Goal: Check status

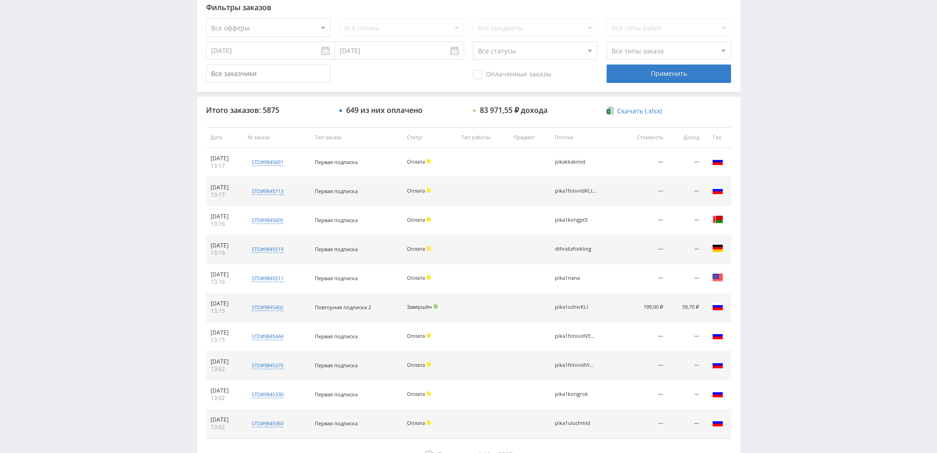
scroll to position [277, 0]
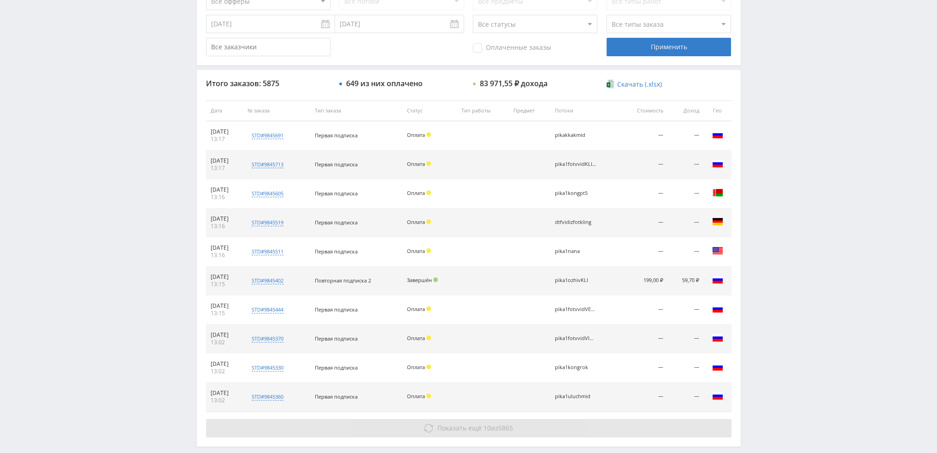
click at [413, 429] on button "Показать ещё 10 из 5865" at bounding box center [469, 428] width 526 height 18
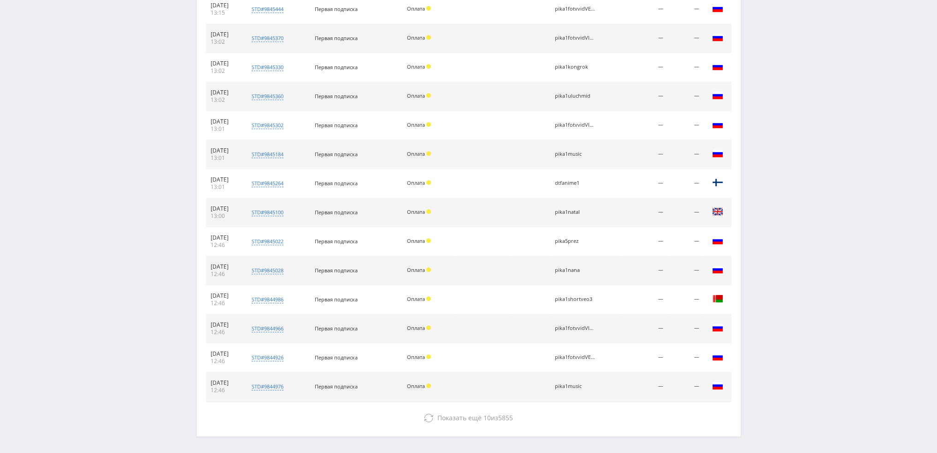
scroll to position [599, 0]
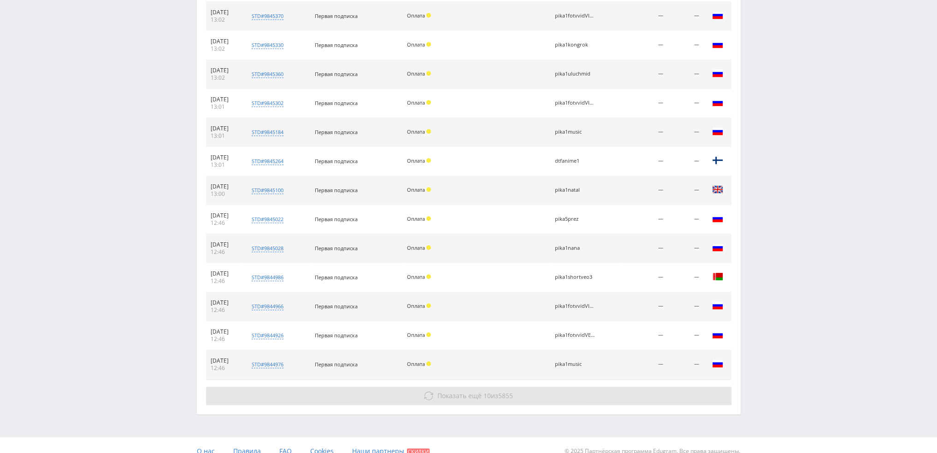
click at [431, 394] on icon at bounding box center [428, 395] width 9 height 9
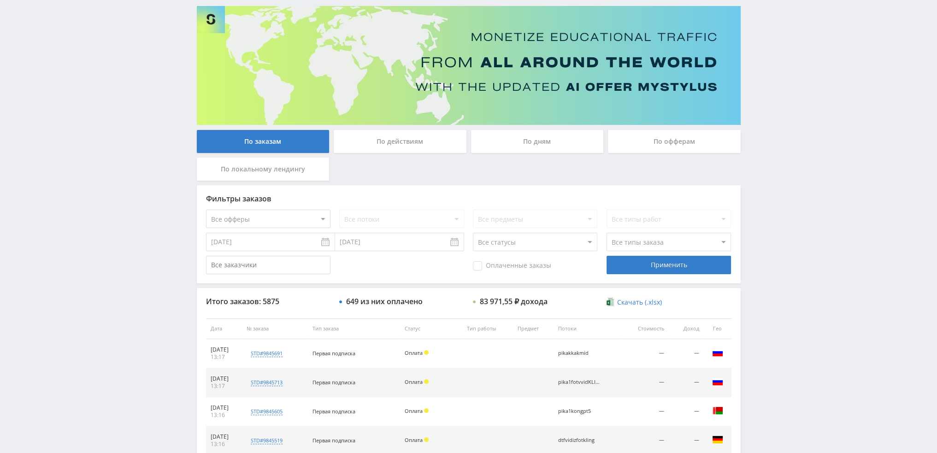
scroll to position [0, 0]
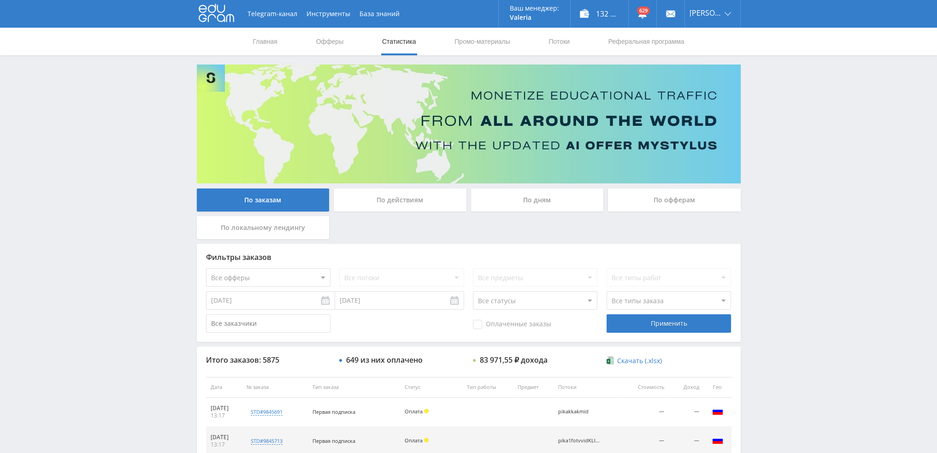
click at [542, 201] on div "По дням" at bounding box center [537, 200] width 133 height 23
click at [0, 0] on input "По дням" at bounding box center [0, 0] width 0 height 0
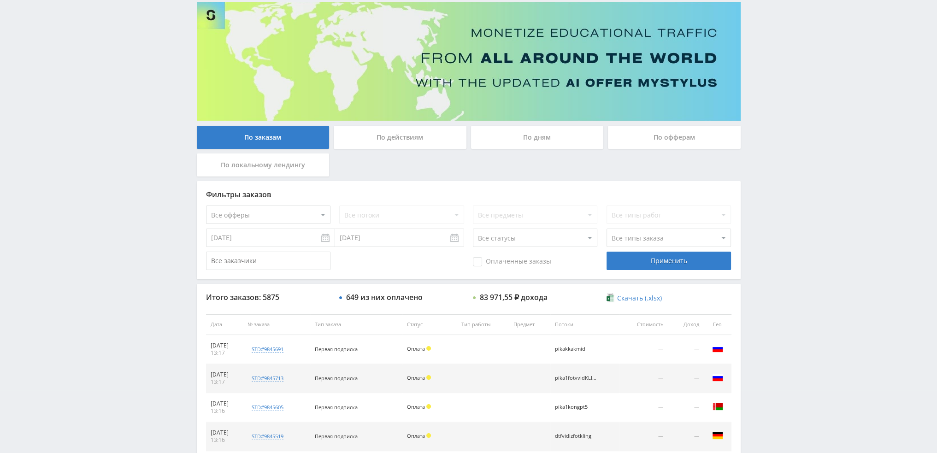
scroll to position [46, 0]
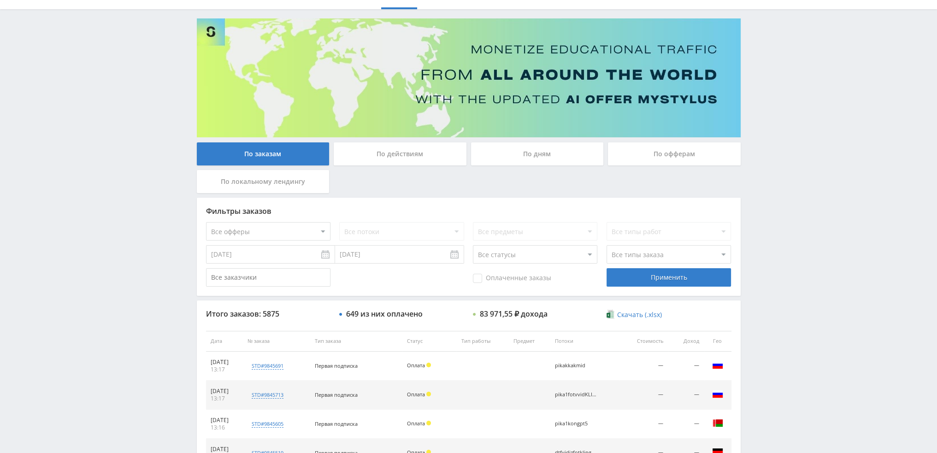
click at [559, 158] on div "По дням" at bounding box center [537, 153] width 133 height 23
click at [0, 0] on input "По дням" at bounding box center [0, 0] width 0 height 0
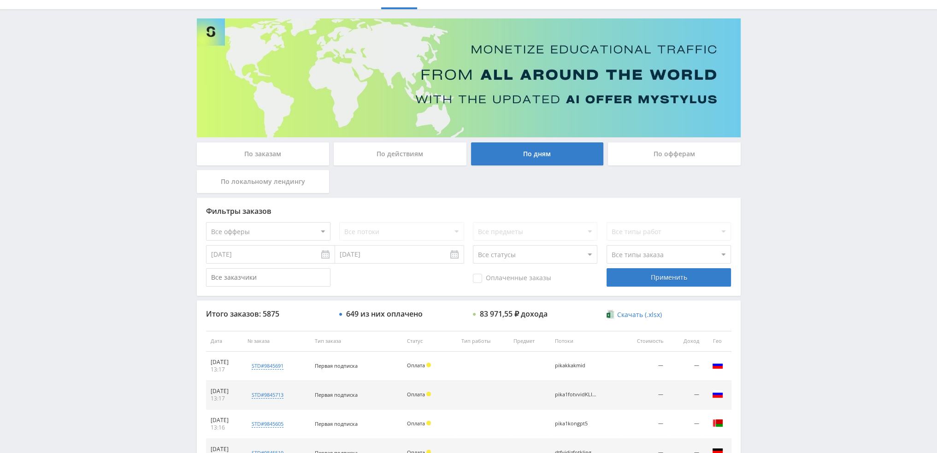
scroll to position [0, 0]
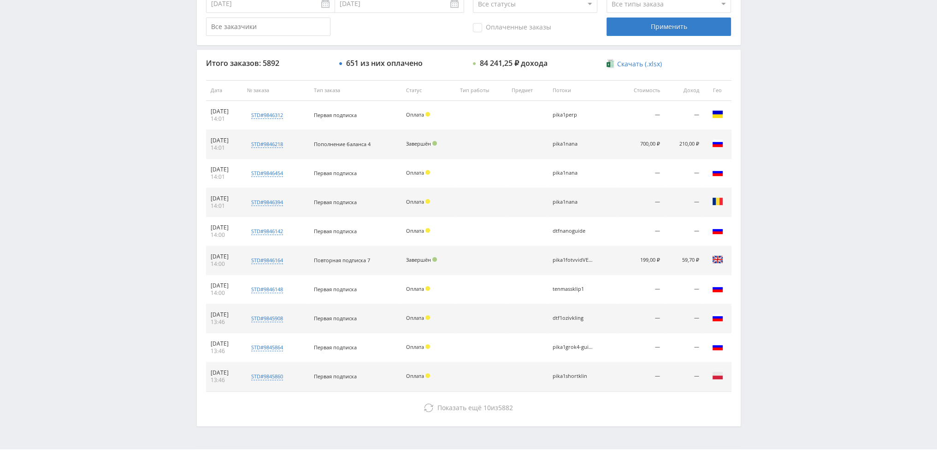
scroll to position [319, 0]
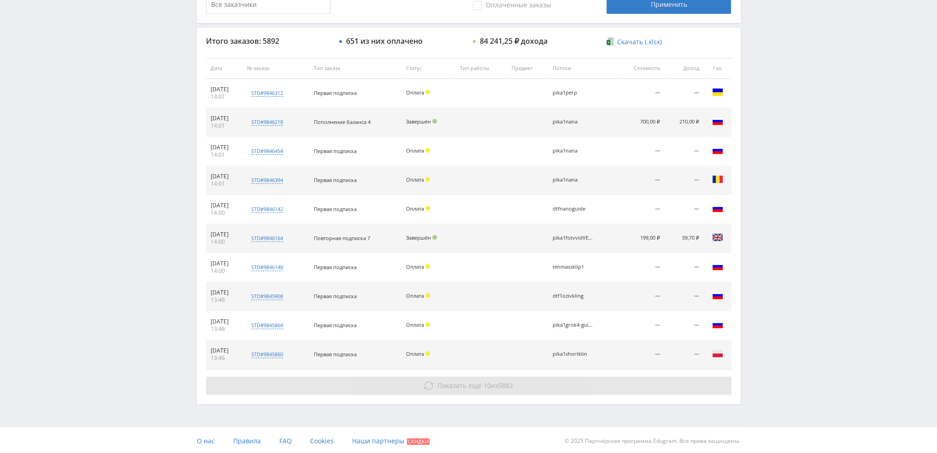
click at [450, 381] on span "Показать ещё" at bounding box center [459, 385] width 44 height 9
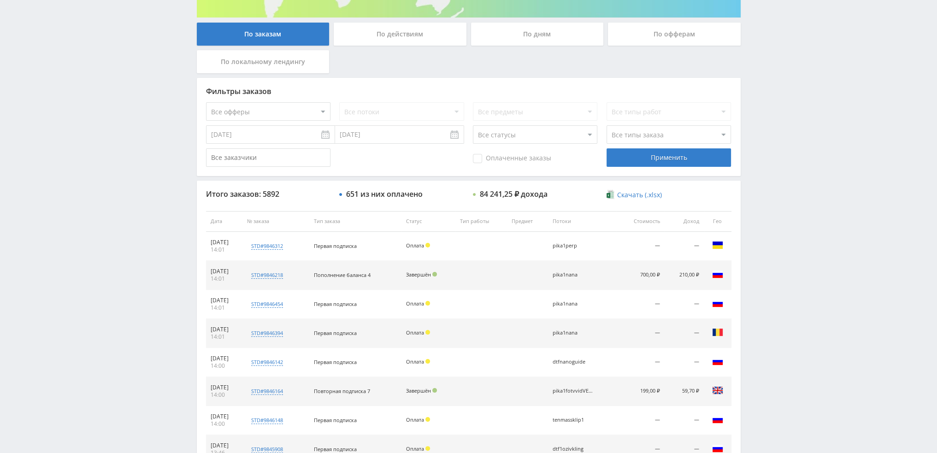
scroll to position [0, 0]
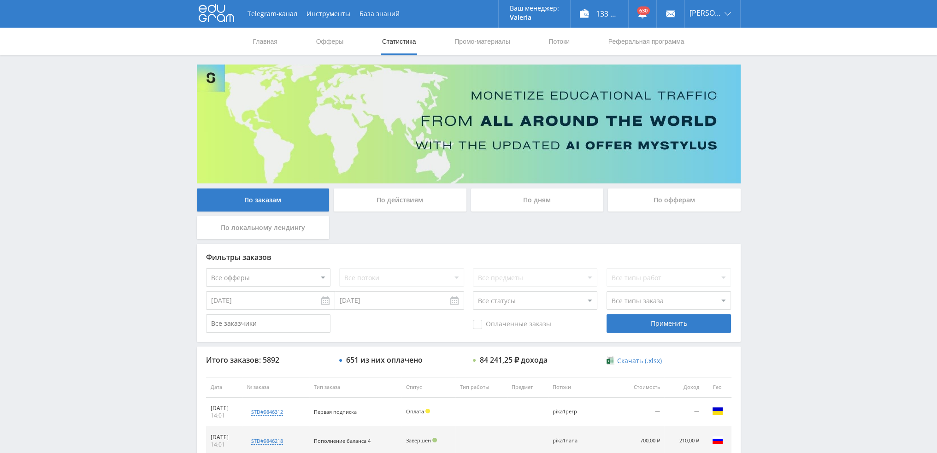
click at [522, 195] on div "По дням" at bounding box center [537, 200] width 133 height 23
click at [0, 0] on input "По дням" at bounding box center [0, 0] width 0 height 0
click at [540, 197] on div "По дням" at bounding box center [537, 200] width 133 height 23
click at [0, 0] on input "По дням" at bounding box center [0, 0] width 0 height 0
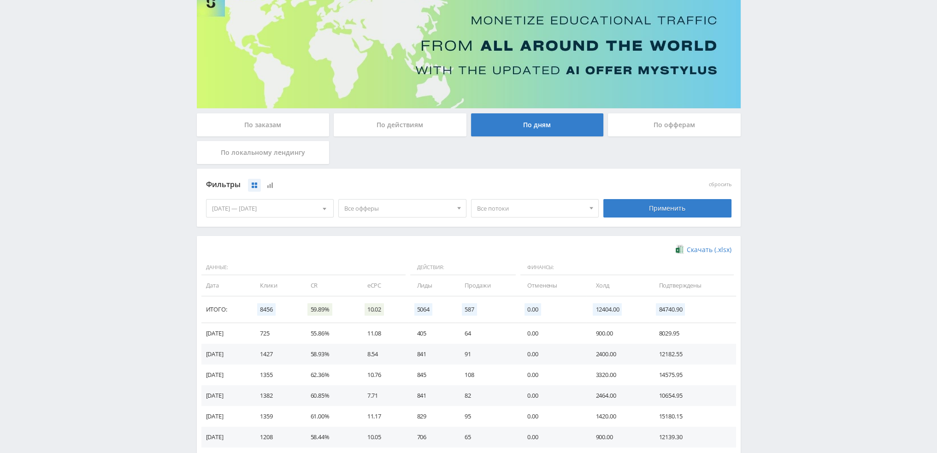
scroll to position [92, 0]
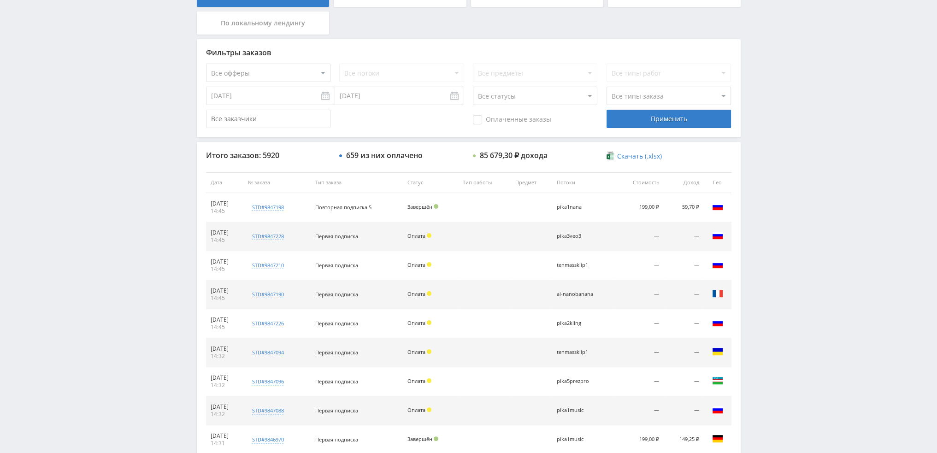
scroll to position [319, 0]
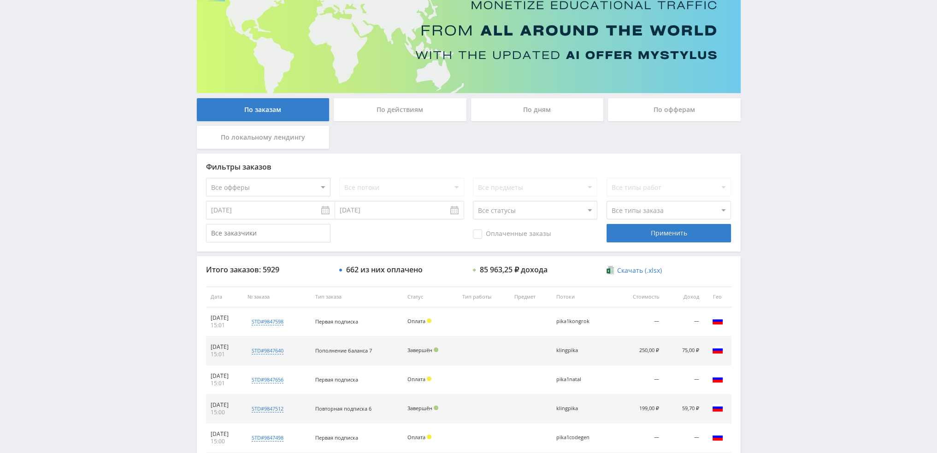
scroll to position [89, 0]
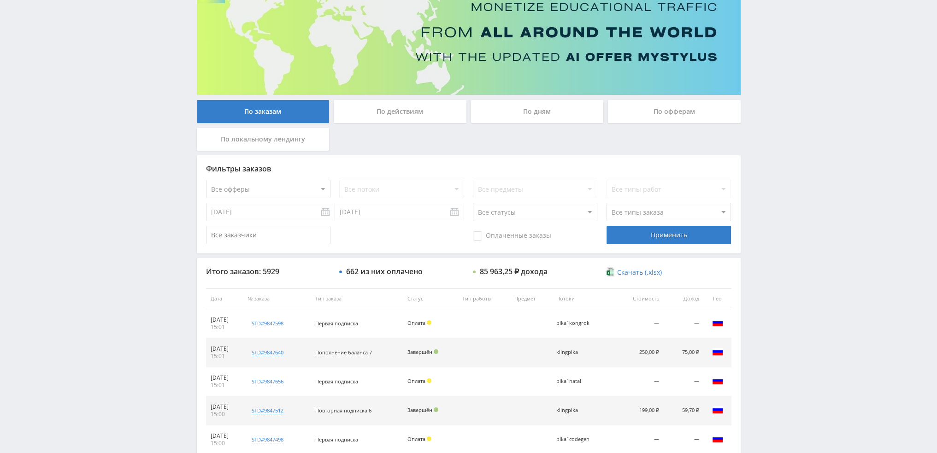
click at [521, 124] on div "По дням" at bounding box center [537, 114] width 137 height 28
click at [524, 121] on div "По дням" at bounding box center [537, 111] width 133 height 23
click at [0, 0] on input "По дням" at bounding box center [0, 0] width 0 height 0
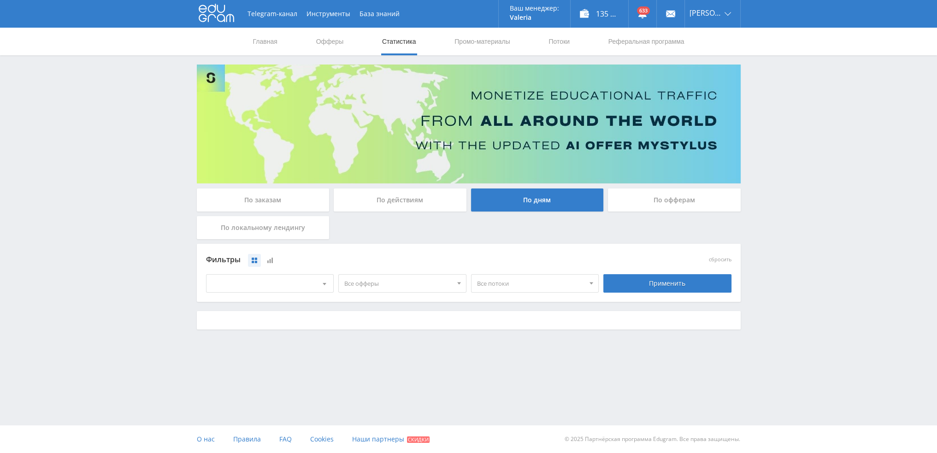
scroll to position [0, 0]
